Goal: Navigation & Orientation: Find specific page/section

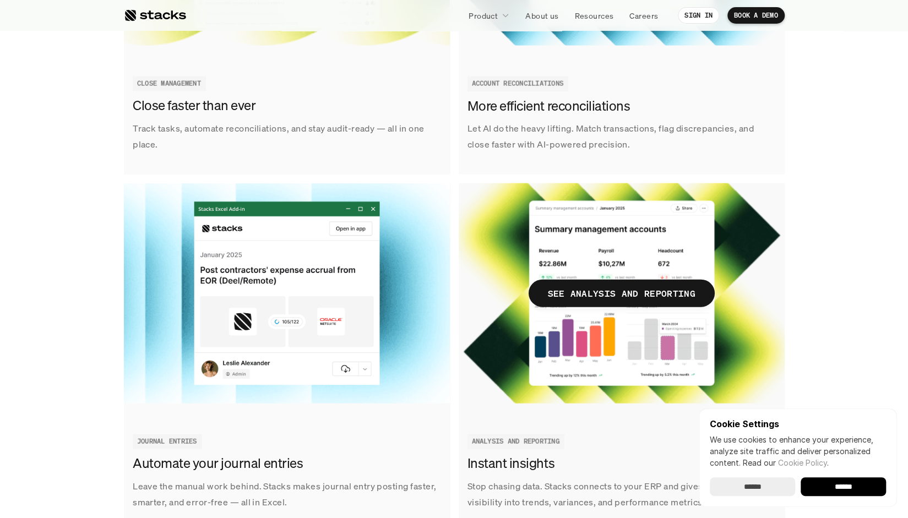
scroll to position [1390, 0]
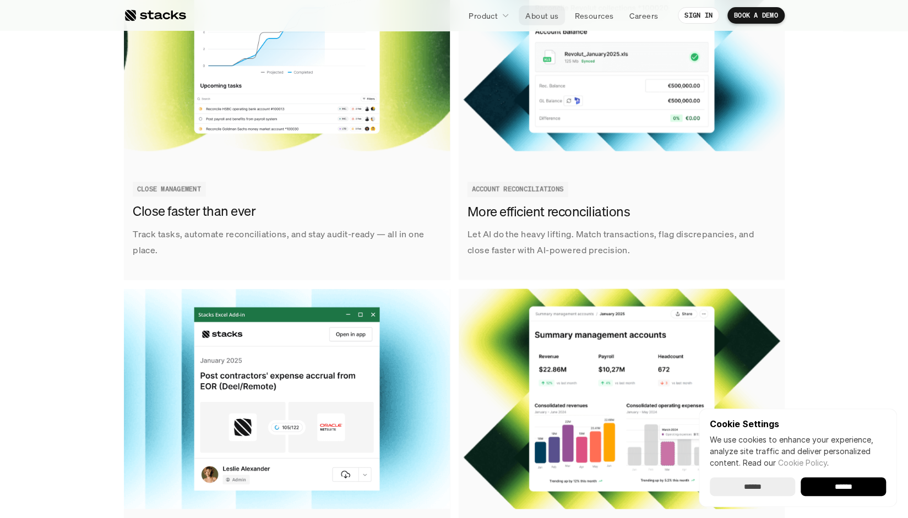
click at [539, 16] on p "About us" at bounding box center [541, 16] width 33 height 12
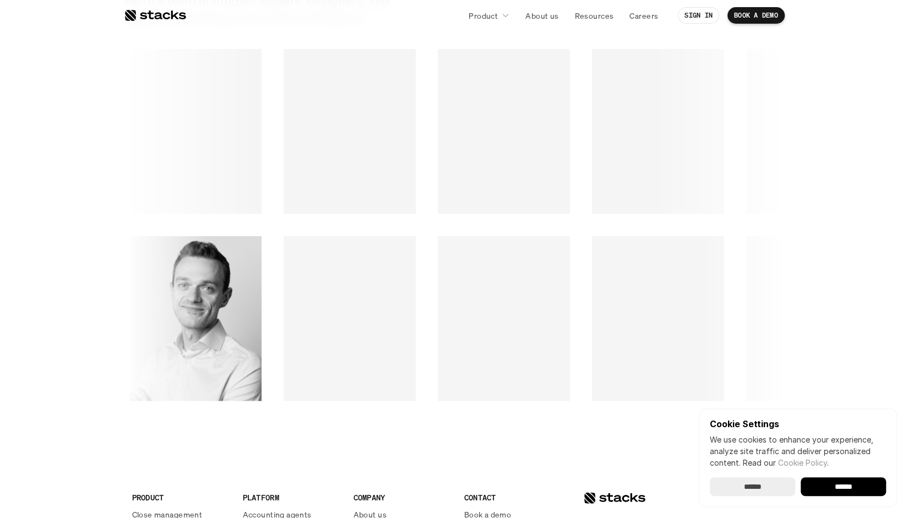
scroll to position [1522, 0]
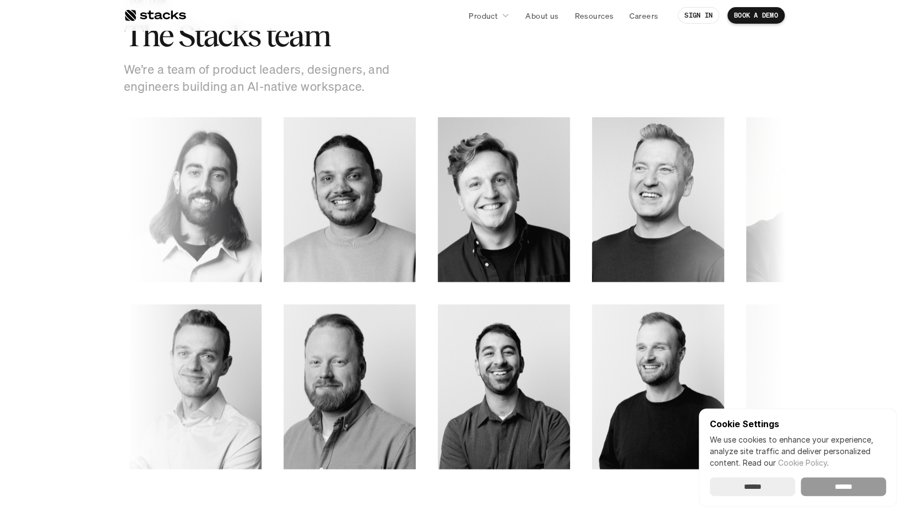
click at [845, 486] on input "******" at bounding box center [842, 486] width 85 height 19
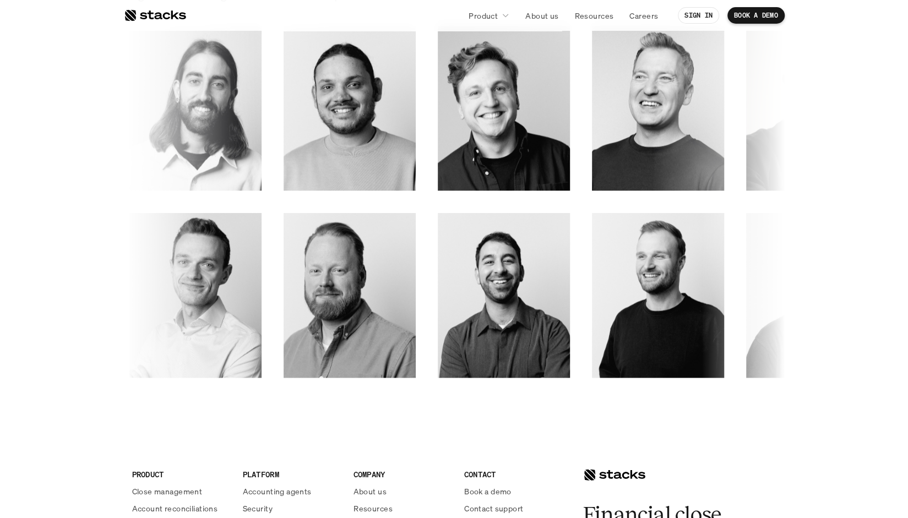
scroll to position [1594, 0]
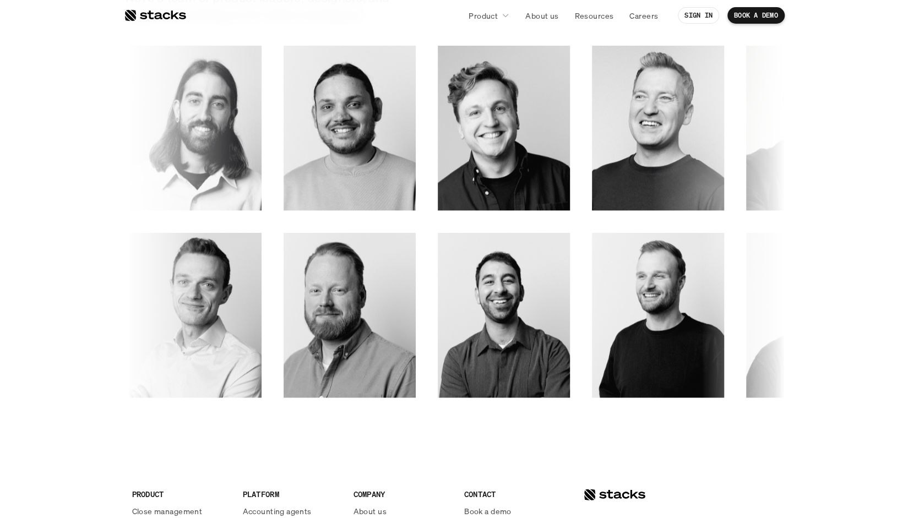
click at [141, 23] on link at bounding box center [155, 16] width 62 height 20
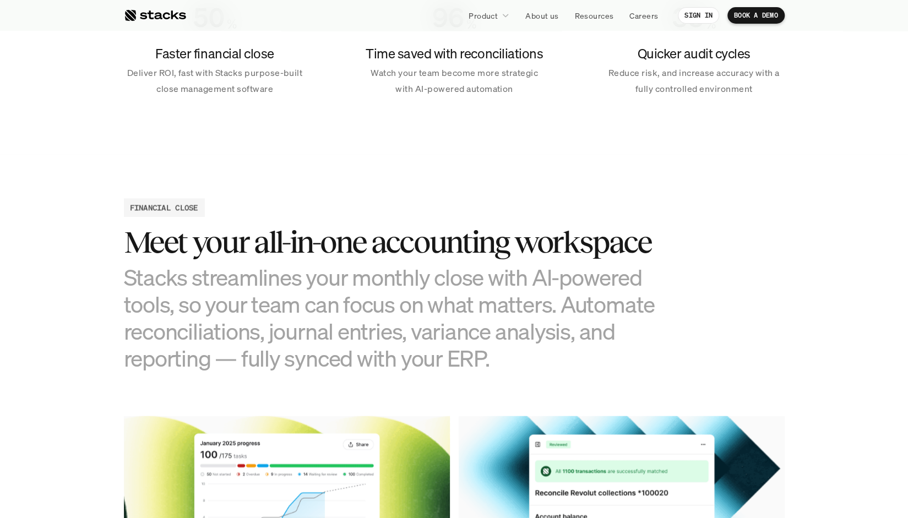
scroll to position [905, 0]
click at [161, 17] on div at bounding box center [155, 15] width 62 height 13
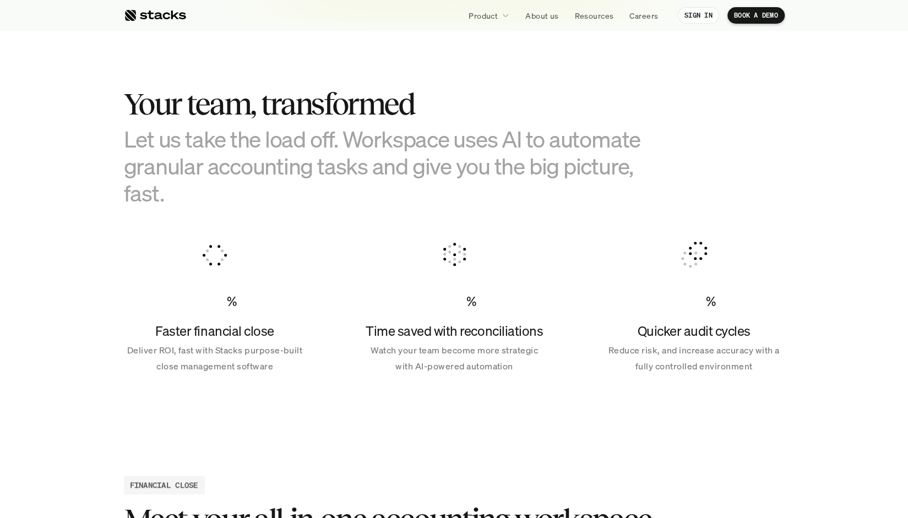
scroll to position [0, 0]
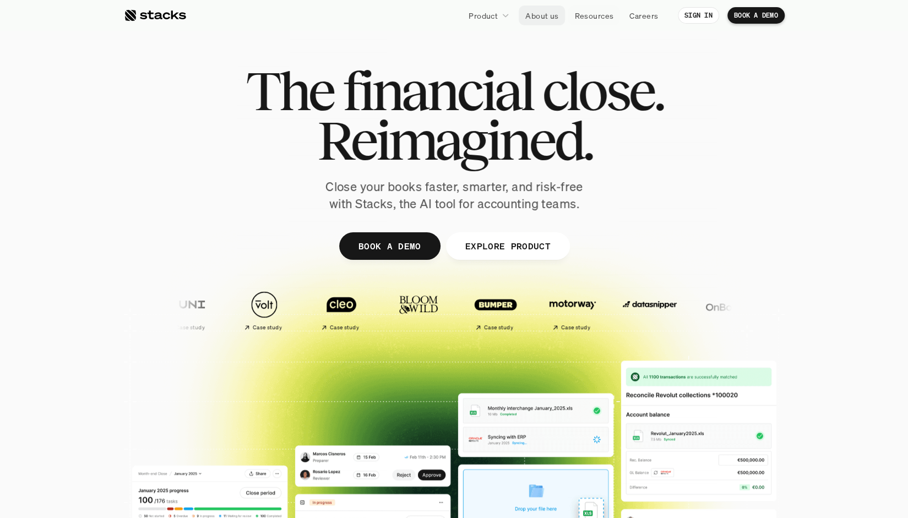
click at [527, 12] on p "About us" at bounding box center [541, 16] width 33 height 12
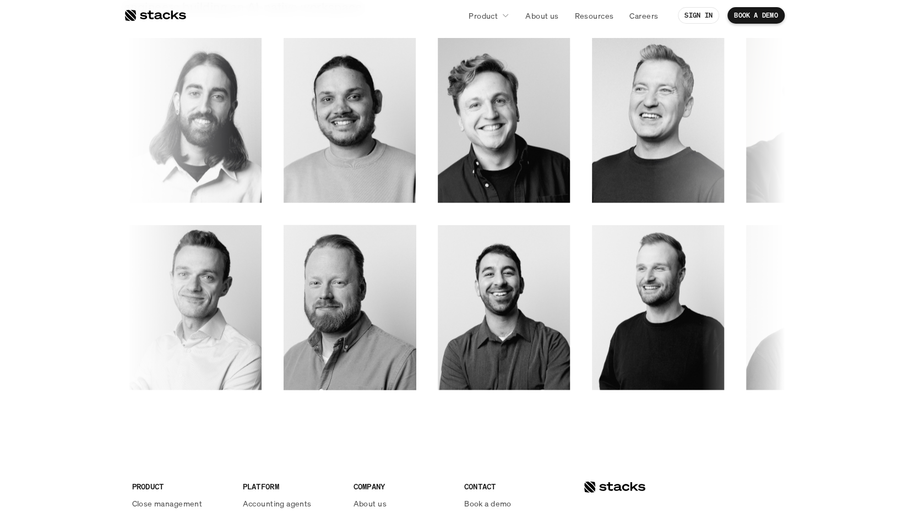
scroll to position [1600, 0]
